Goal: Task Accomplishment & Management: Manage account settings

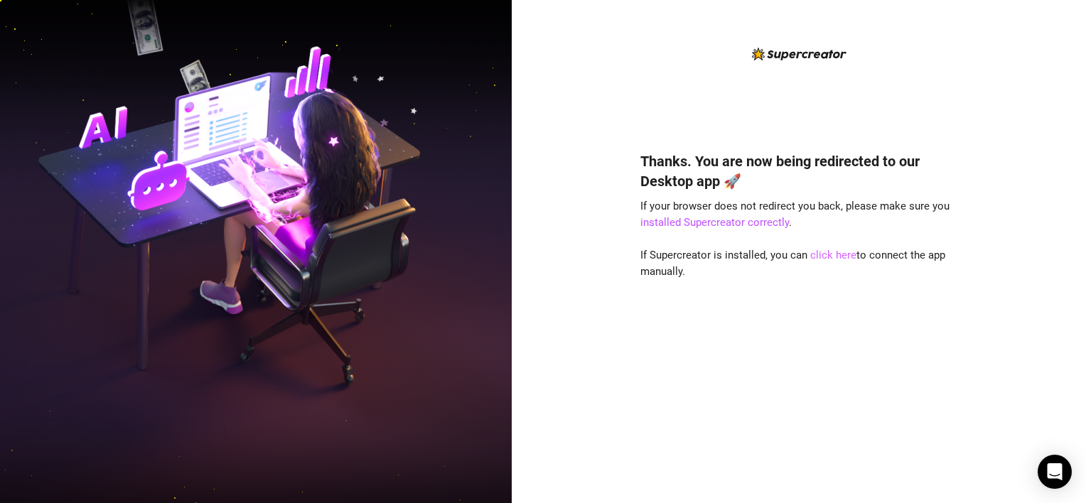
click at [813, 256] on link "click here" at bounding box center [833, 255] width 46 height 13
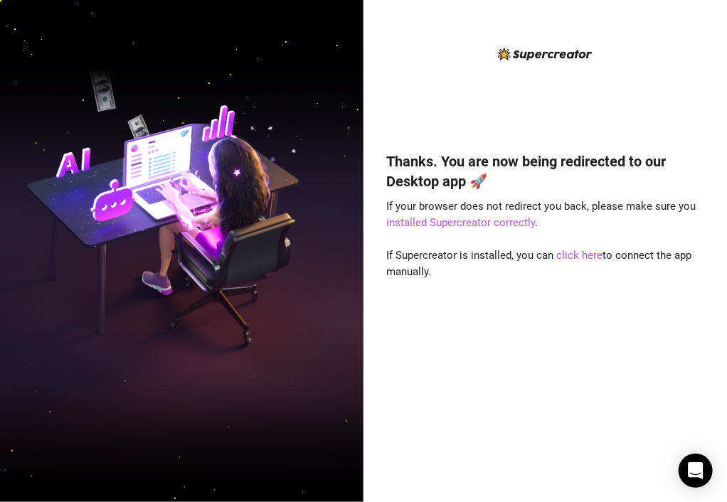
click at [697, 138] on div "Thanks. You are now being redirected to our Desktop app 🚀 If your browser does …" at bounding box center [545, 305] width 317 height 347
click at [586, 257] on link "click here" at bounding box center [580, 255] width 46 height 13
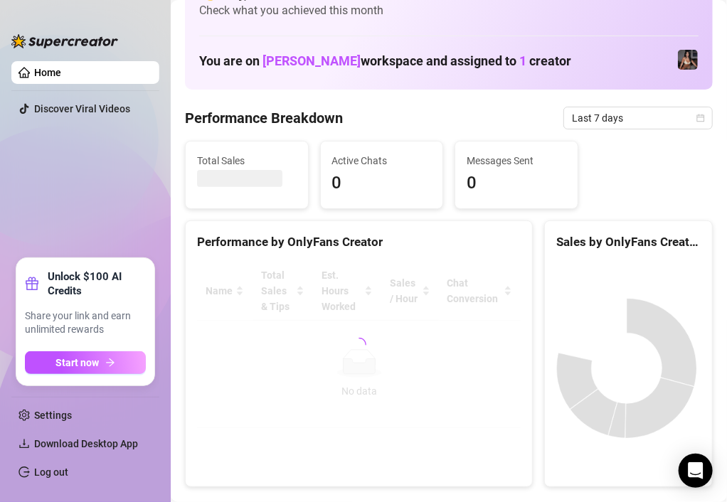
scroll to position [71, 0]
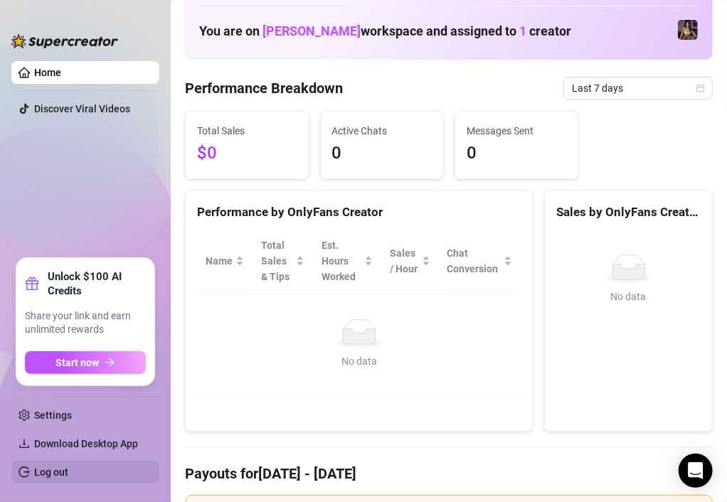
click at [48, 473] on link "Log out" at bounding box center [51, 471] width 34 height 11
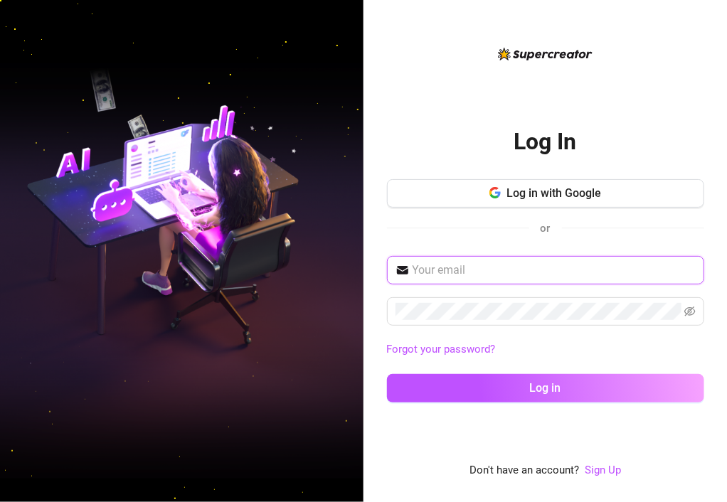
click at [505, 274] on input "text" at bounding box center [553, 270] width 283 height 17
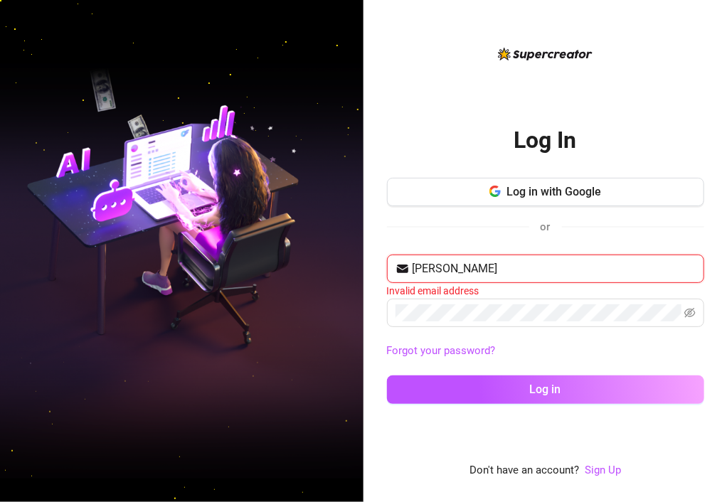
type input "[EMAIL_ADDRESS][DOMAIN_NAME]"
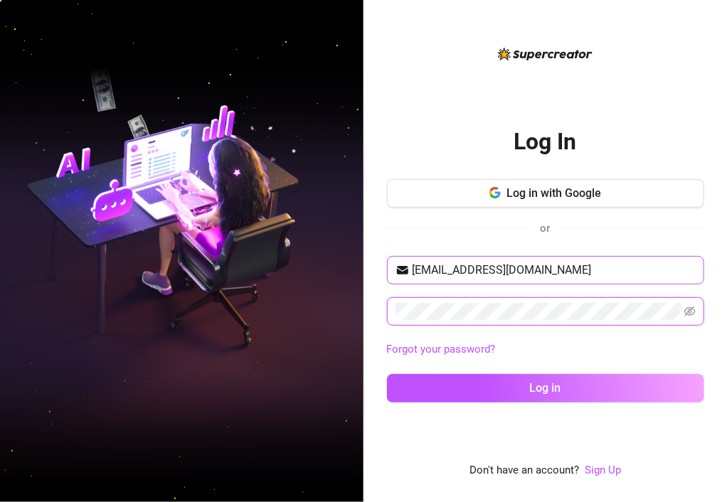
click at [387, 374] on button "Log in" at bounding box center [545, 388] width 317 height 28
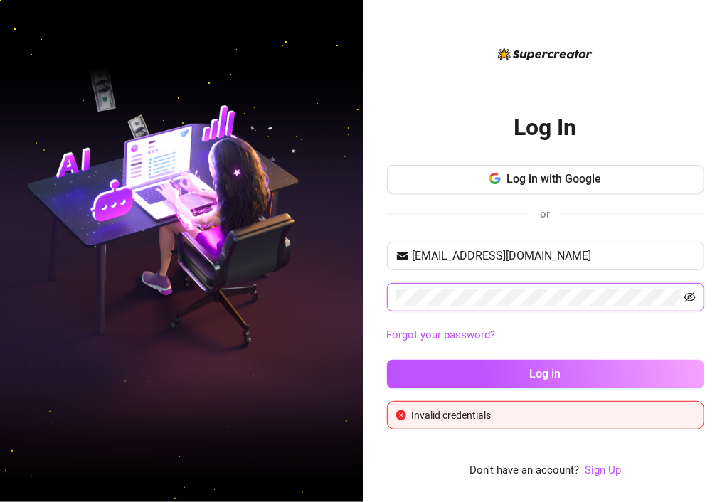
click at [685, 298] on icon "eye-invisible" at bounding box center [689, 296] width 11 height 11
click at [387, 360] on button "Log in" at bounding box center [545, 374] width 317 height 28
click at [444, 333] on link "Forgot your password?" at bounding box center [441, 334] width 109 height 13
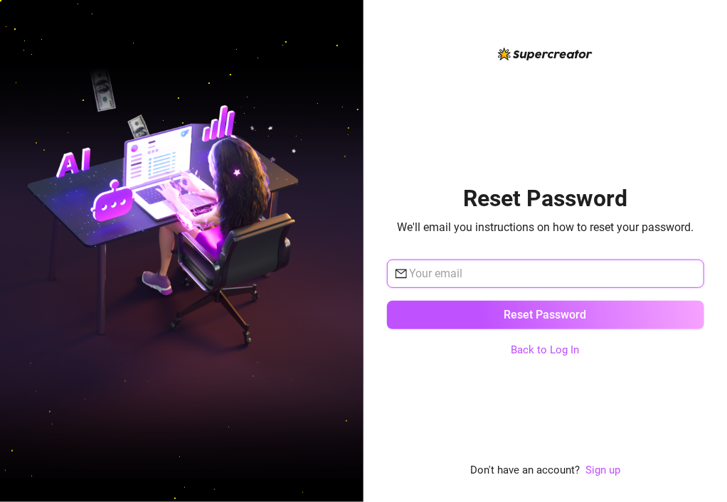
click at [503, 267] on input "text" at bounding box center [552, 273] width 286 height 17
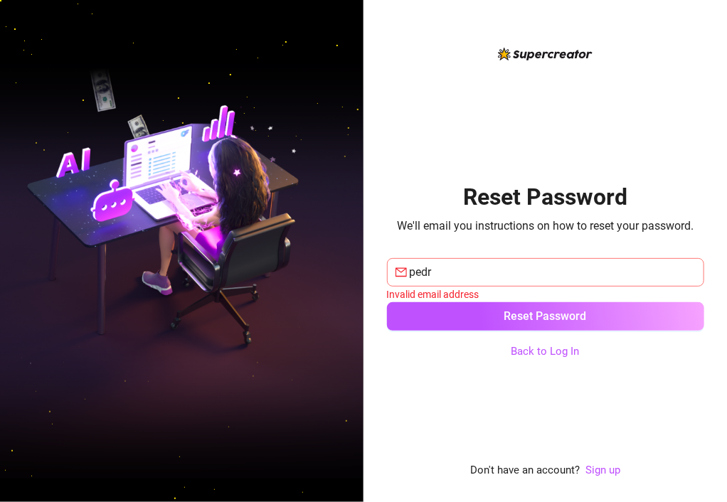
click at [441, 261] on span "pedr" at bounding box center [545, 272] width 317 height 28
type input "[EMAIL_ADDRESS][DOMAIN_NAME]"
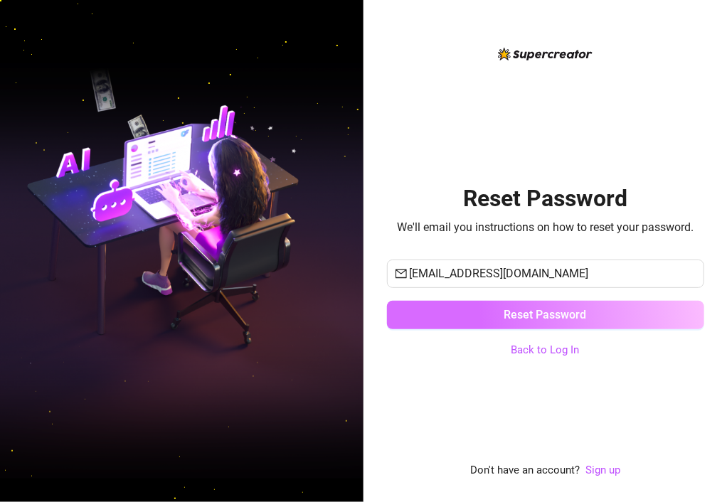
click at [480, 306] on button "Reset Password" at bounding box center [545, 315] width 317 height 28
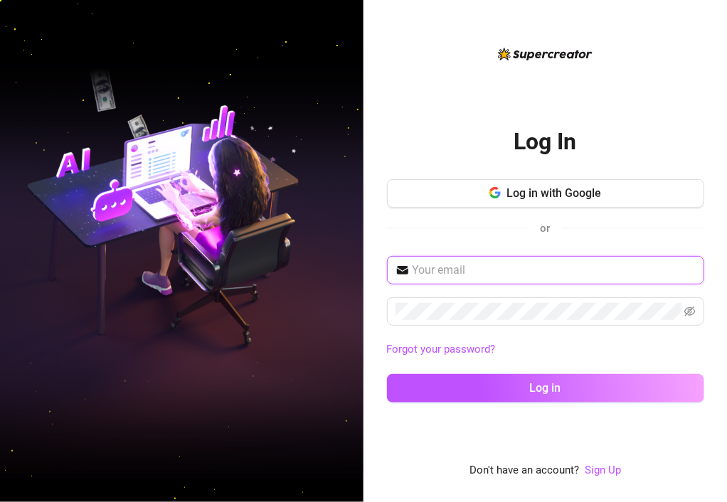
click at [606, 269] on input "text" at bounding box center [553, 270] width 283 height 17
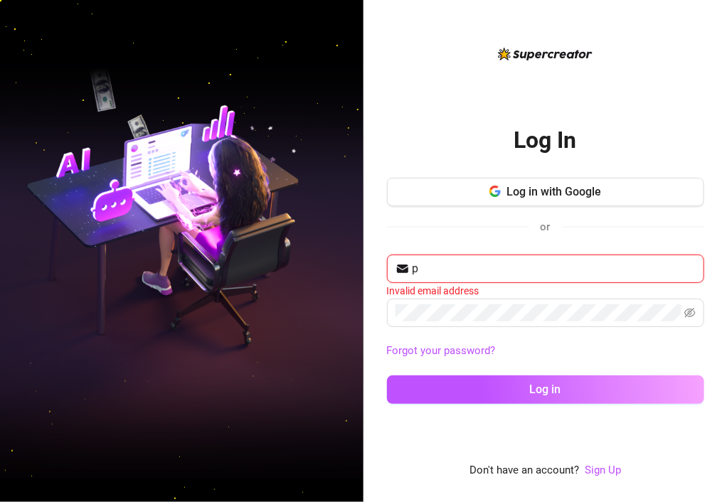
type input "[EMAIL_ADDRESS][DOMAIN_NAME]"
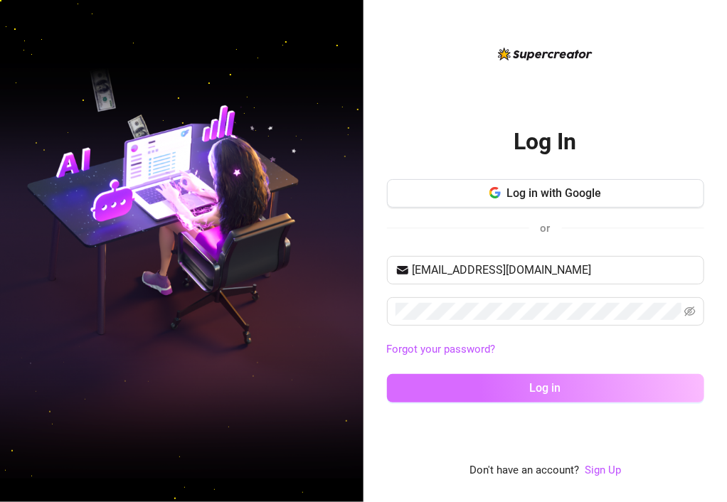
click at [493, 376] on button "Log in" at bounding box center [545, 388] width 317 height 28
